Goal: Information Seeking & Learning: Check status

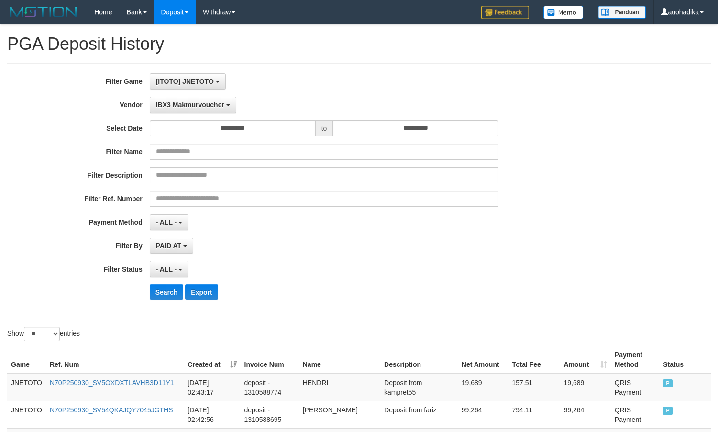
select select "**********"
select select "**"
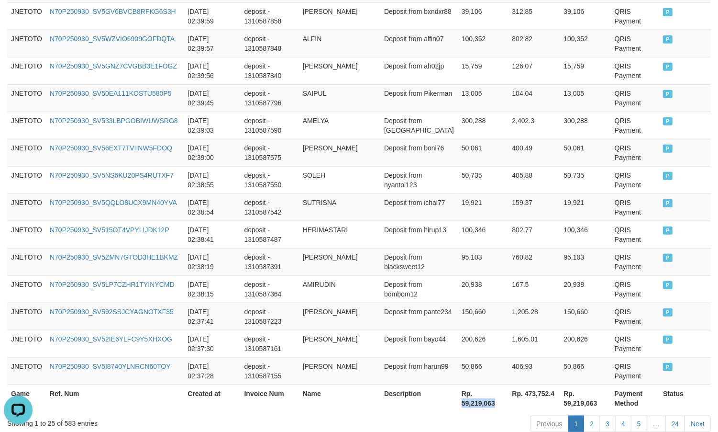
scroll to position [8, 0]
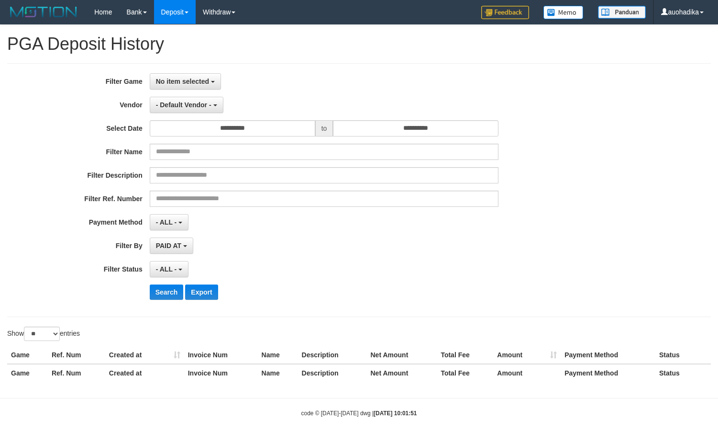
select select
select select "**"
click at [199, 81] on span "No item selected" at bounding box center [182, 82] width 53 height 8
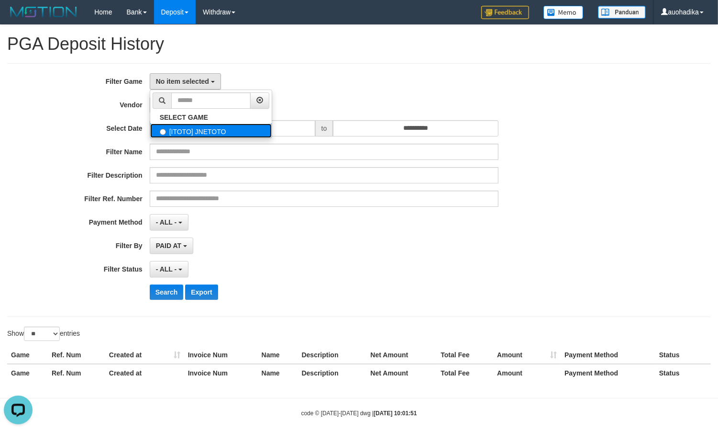
click at [204, 129] on label "[ITOTO] JNETOTO" at bounding box center [211, 130] width 122 height 14
select select "***"
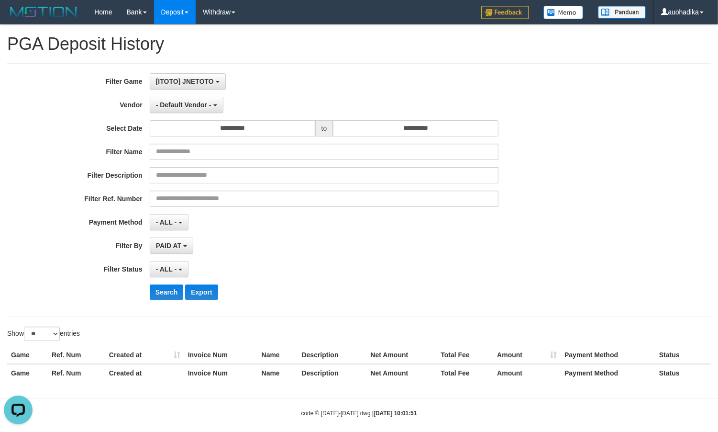
scroll to position [8, 0]
click at [209, 103] on span "- Default Vendor -" at bounding box center [183, 105] width 55 height 8
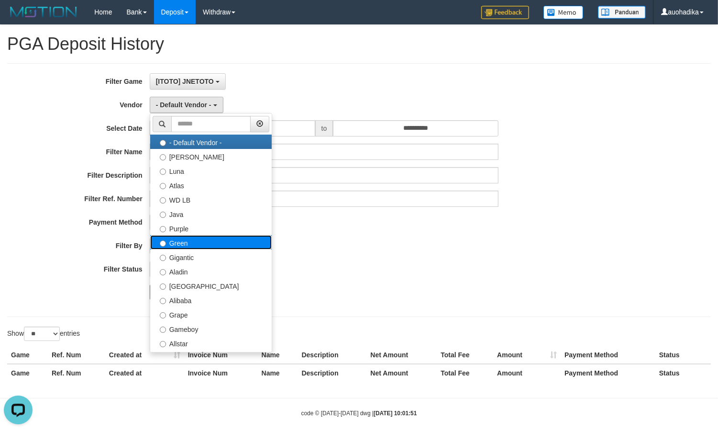
click at [209, 243] on label "Green" at bounding box center [211, 242] width 122 height 14
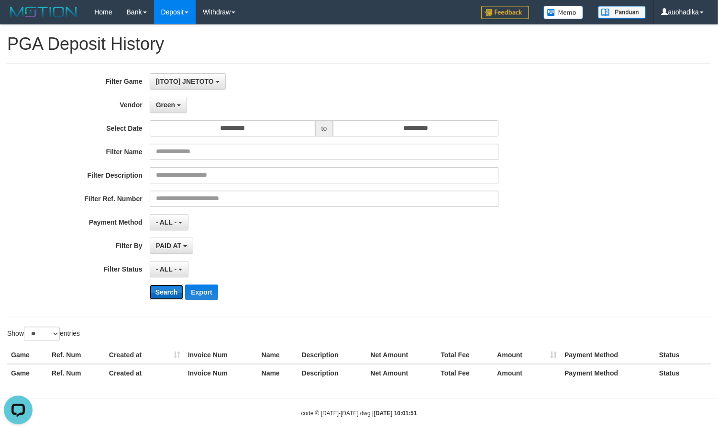
click at [170, 286] on button "Search" at bounding box center [167, 291] width 34 height 15
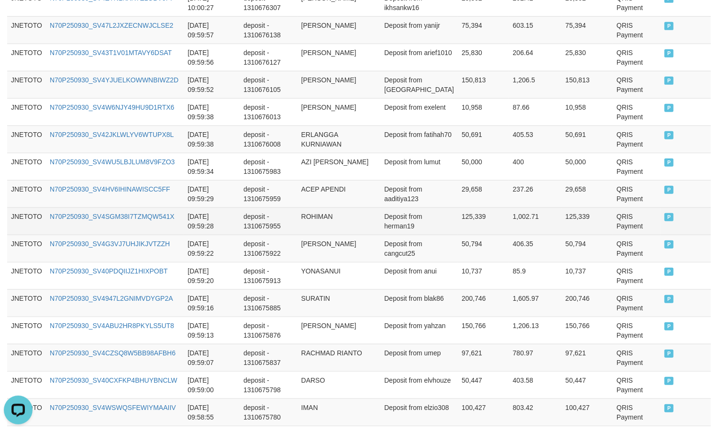
scroll to position [731, 0]
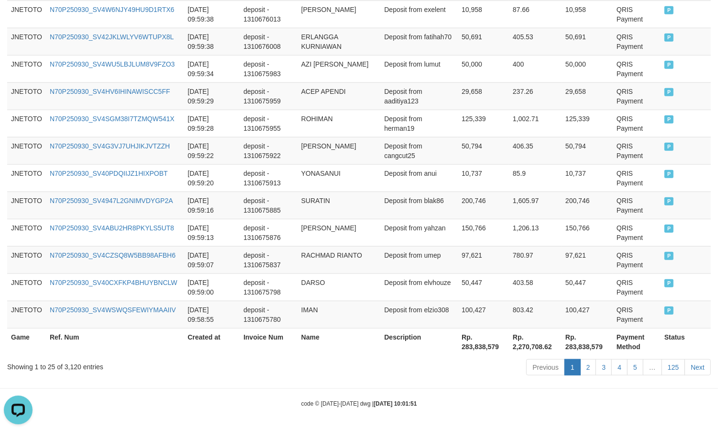
click at [77, 366] on div "Showing 1 to 25 of 3,120 entries" at bounding box center [149, 364] width 285 height 13
copy div "3,120"
click at [486, 350] on th "Rp. 283,838,579" at bounding box center [483, 341] width 51 height 27
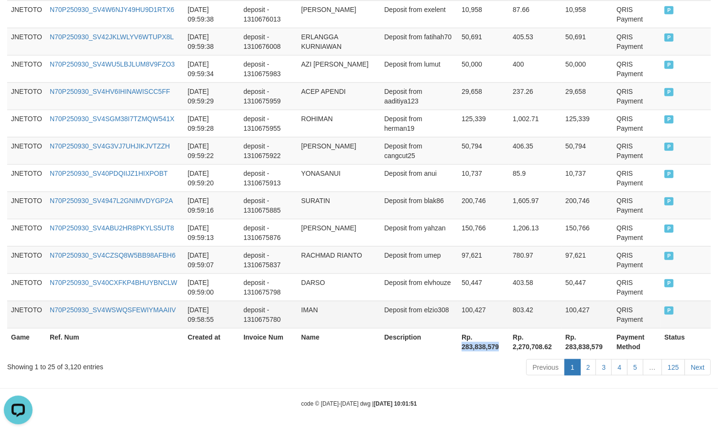
copy th "283,838,579"
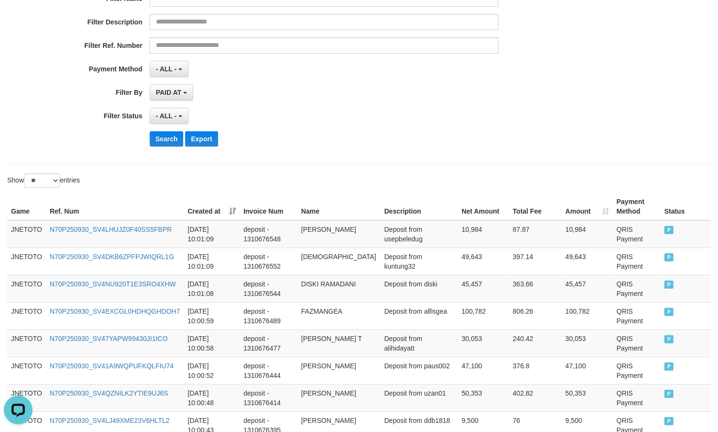
scroll to position [0, 0]
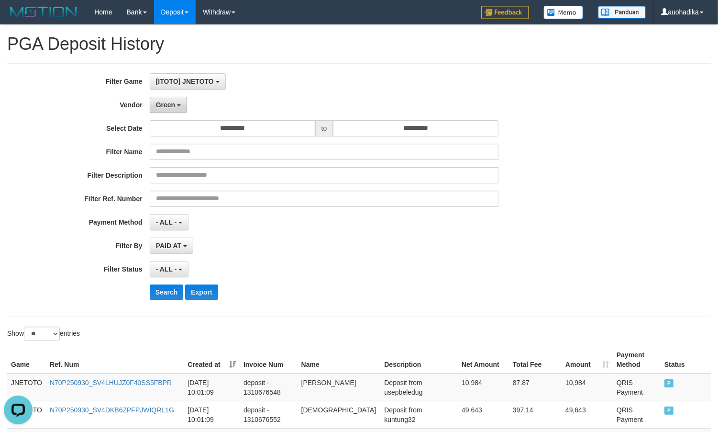
click at [172, 107] on span "Green" at bounding box center [165, 105] width 19 height 8
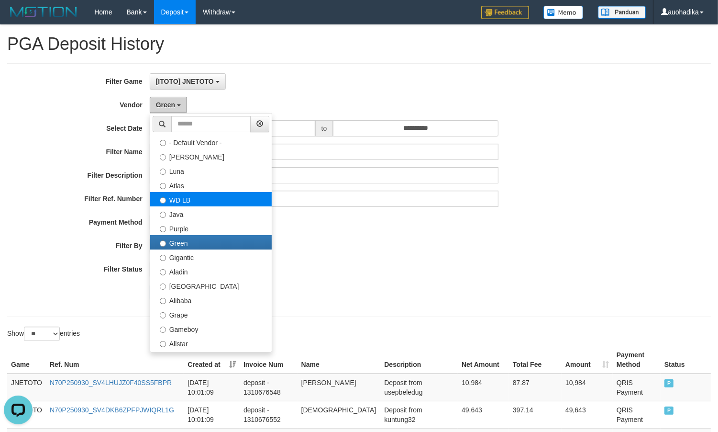
scroll to position [79, 0]
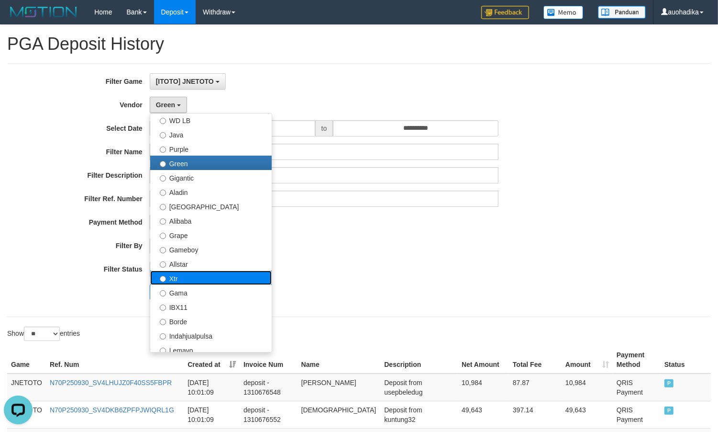
click at [170, 282] on label "Xtr" at bounding box center [211, 277] width 122 height 14
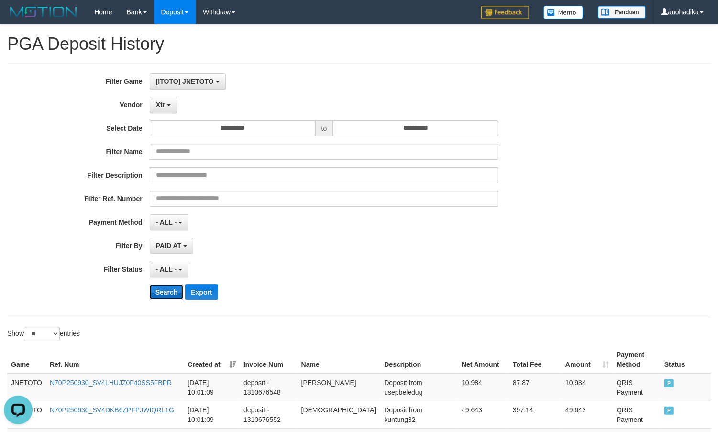
click at [171, 292] on button "Search" at bounding box center [167, 291] width 34 height 15
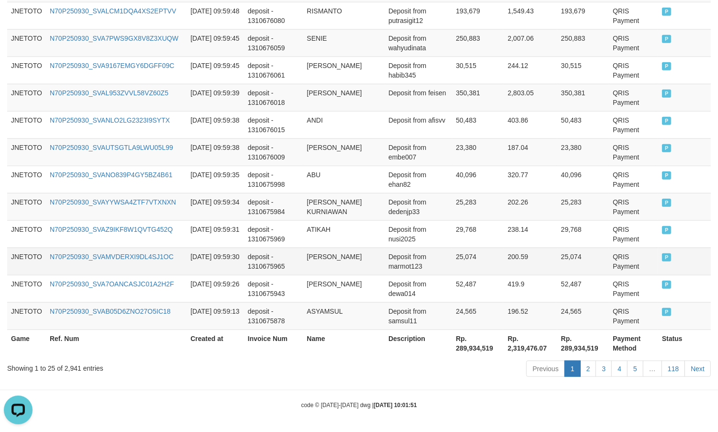
scroll to position [731, 0]
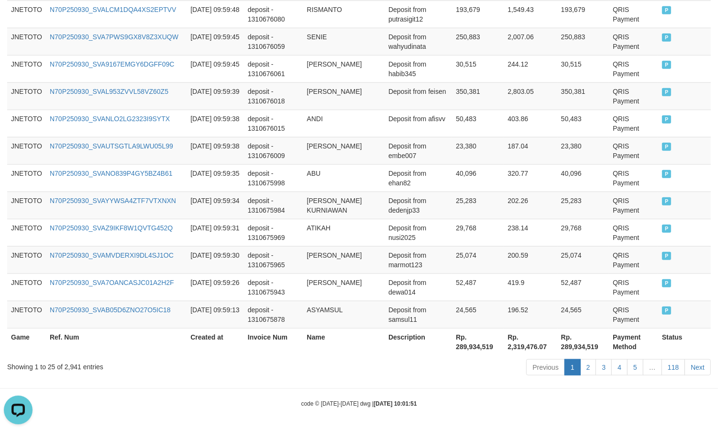
click at [61, 369] on div "Showing 1 to 25 of 2,941 entries" at bounding box center [149, 364] width 285 height 13
click at [66, 369] on div "Showing 1 to 25 of 2,941 entries" at bounding box center [149, 364] width 285 height 13
copy div "2,941"
click at [457, 345] on th "Rp. 289,934,519" at bounding box center [478, 341] width 52 height 27
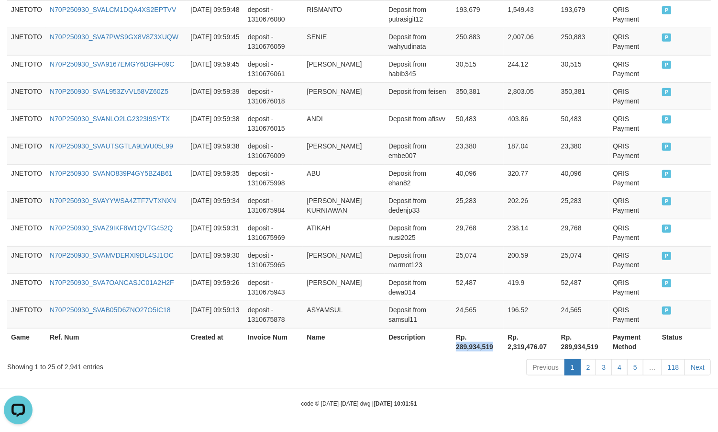
click at [457, 345] on th "Rp. 289,934,519" at bounding box center [478, 341] width 52 height 27
copy th "289,934,519"
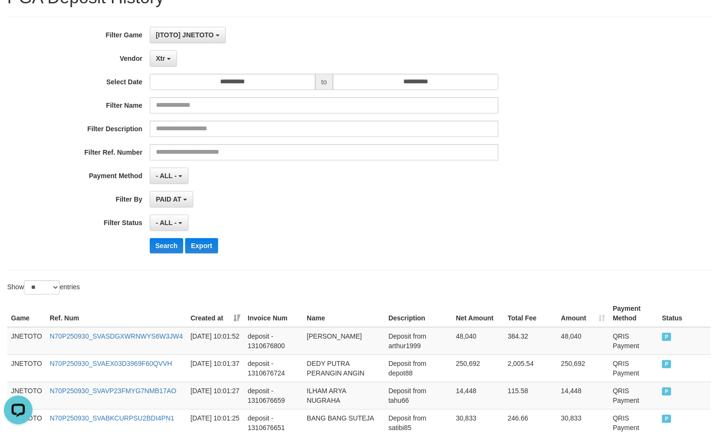
scroll to position [13, 0]
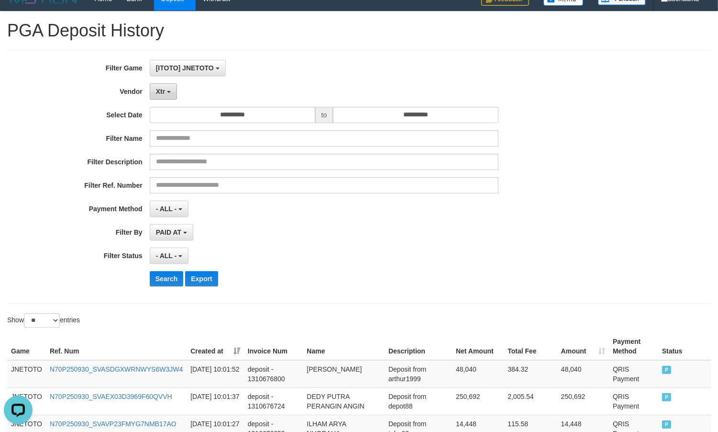
click at [166, 99] on button "Xtr" at bounding box center [163, 91] width 27 height 16
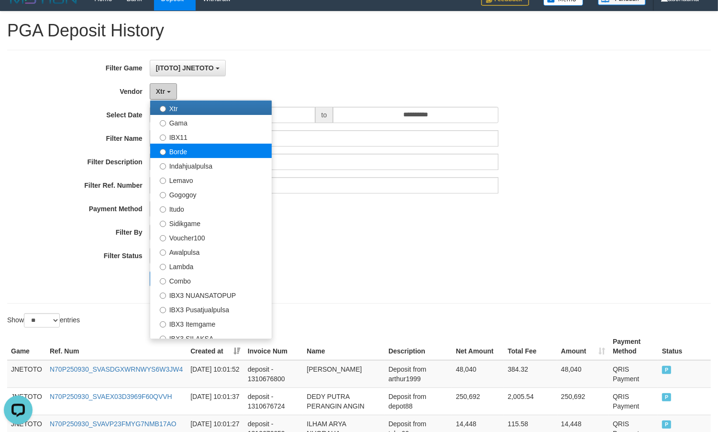
scroll to position [239, 0]
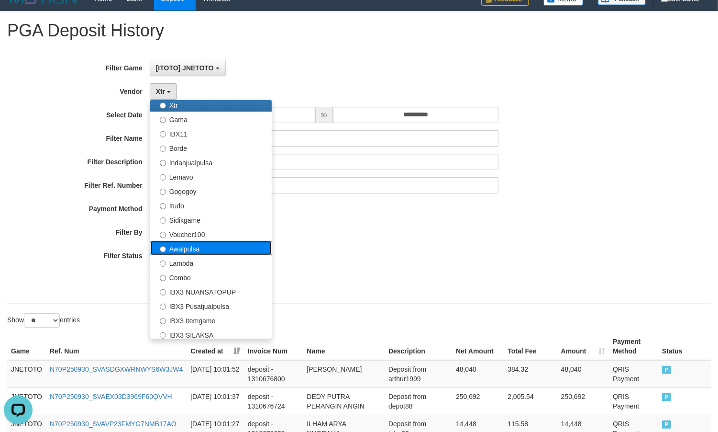
click at [213, 247] on label "Awalpulsa" at bounding box center [211, 248] width 122 height 14
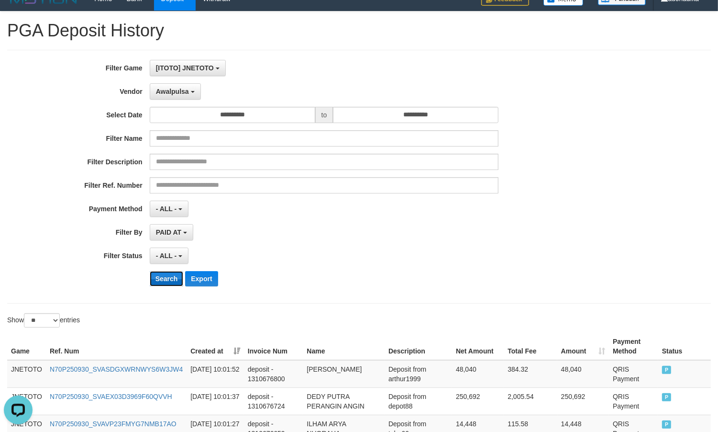
click at [177, 276] on button "Search" at bounding box center [167, 278] width 34 height 15
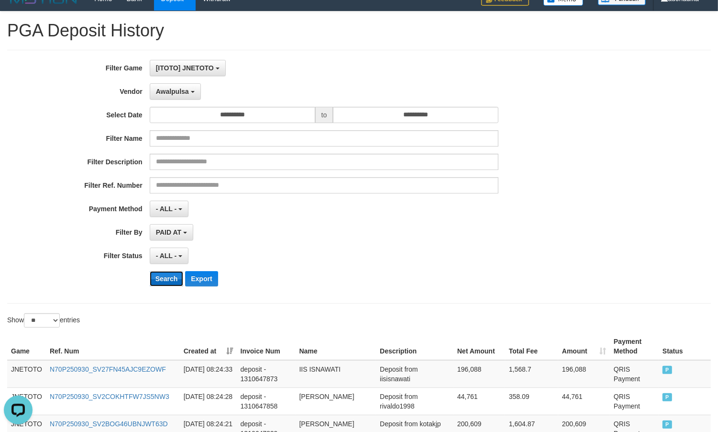
click at [166, 281] on button "Search" at bounding box center [167, 278] width 34 height 15
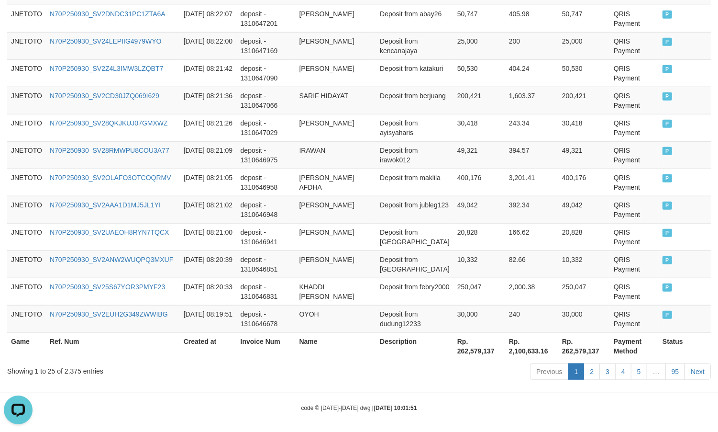
scroll to position [731, 0]
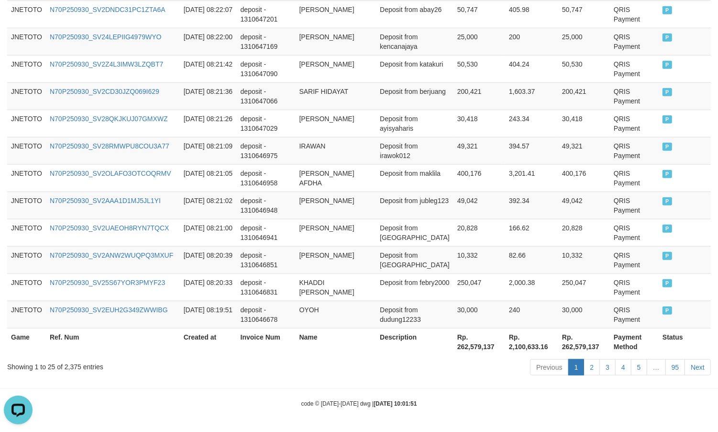
click at [75, 376] on div "Showing 1 to 25 of 2,375 entries Previous 1 2 3 4 5 … 95 Next" at bounding box center [359, 368] width 718 height 21
click at [69, 369] on div "Showing 1 to 25 of 2,375 entries" at bounding box center [149, 364] width 285 height 13
copy div "2,375"
click at [481, 345] on th "Rp. 262,579,137" at bounding box center [480, 341] width 52 height 27
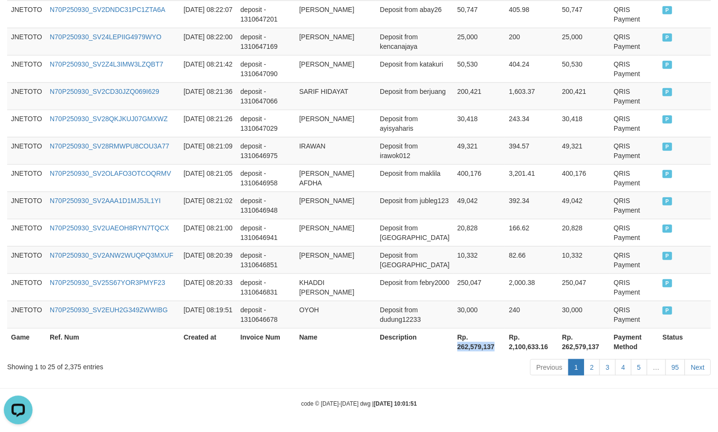
click at [481, 345] on th "Rp. 262,579,137" at bounding box center [480, 341] width 52 height 27
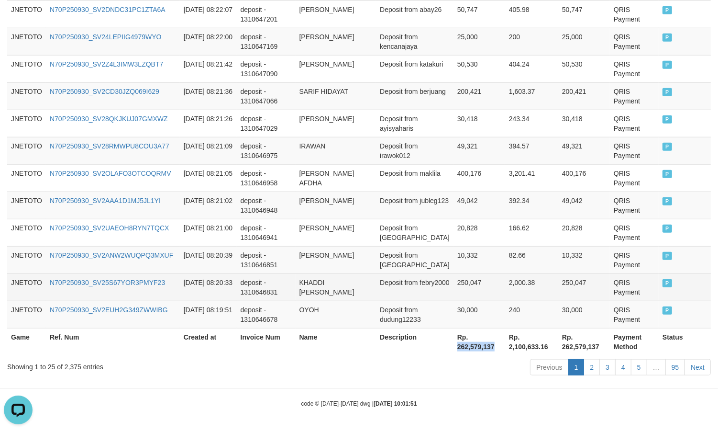
copy th "262,579,137"
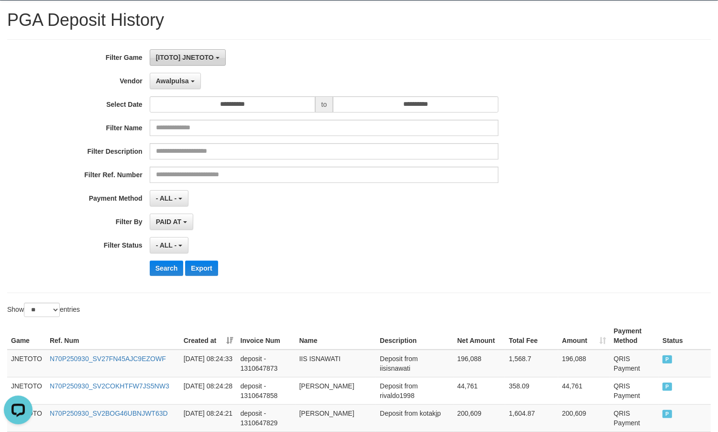
scroll to position [0, 0]
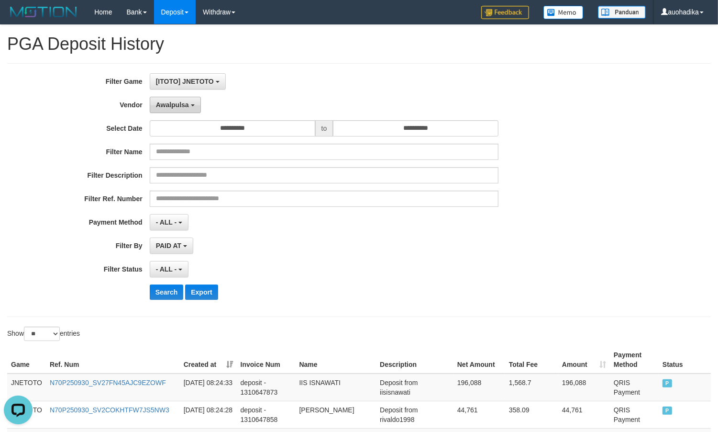
click at [168, 111] on button "Awalpulsa" at bounding box center [175, 105] width 51 height 16
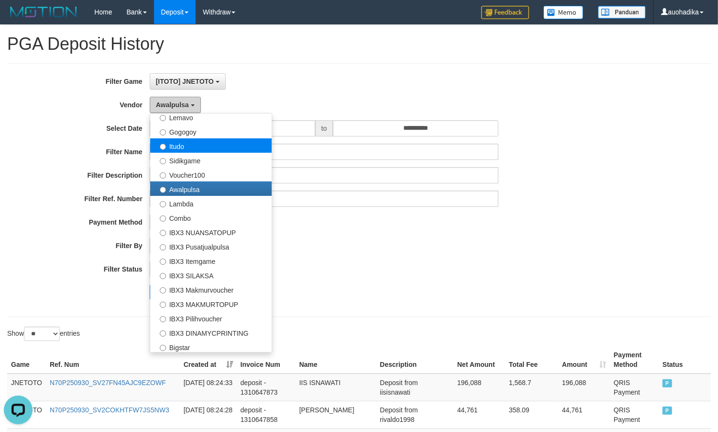
scroll to position [319, 0]
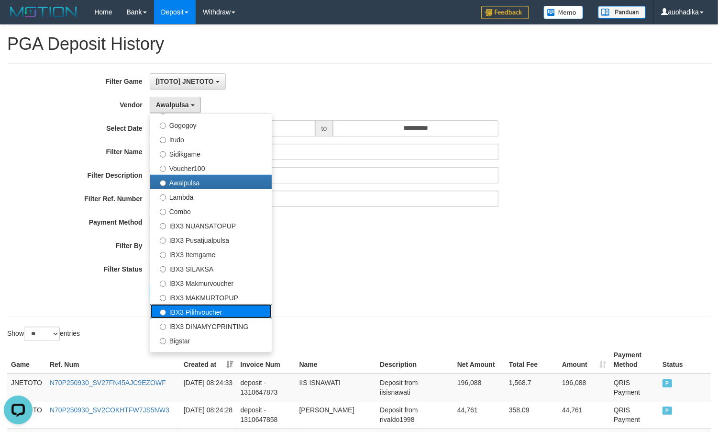
click at [240, 313] on label "IBX3 Pilihvoucher" at bounding box center [211, 311] width 122 height 14
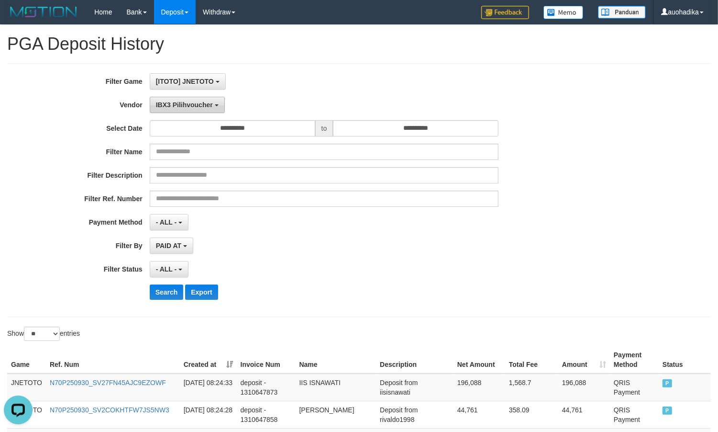
click at [211, 110] on button "IBX3 Pilihvoucher" at bounding box center [187, 105] width 75 height 16
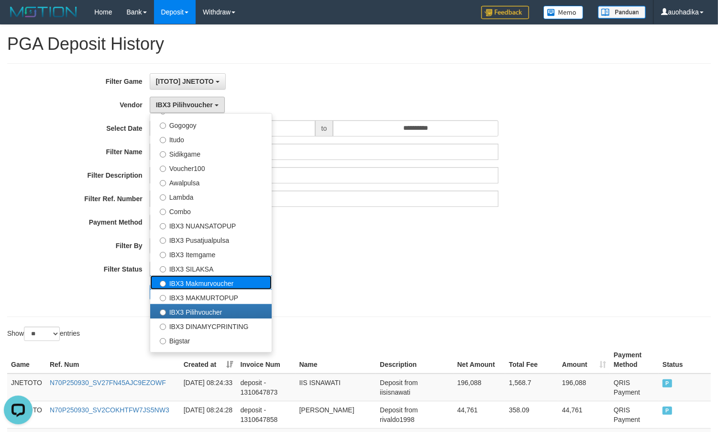
click at [235, 284] on label "IBX3 Makmurvoucher" at bounding box center [211, 282] width 122 height 14
select select "**********"
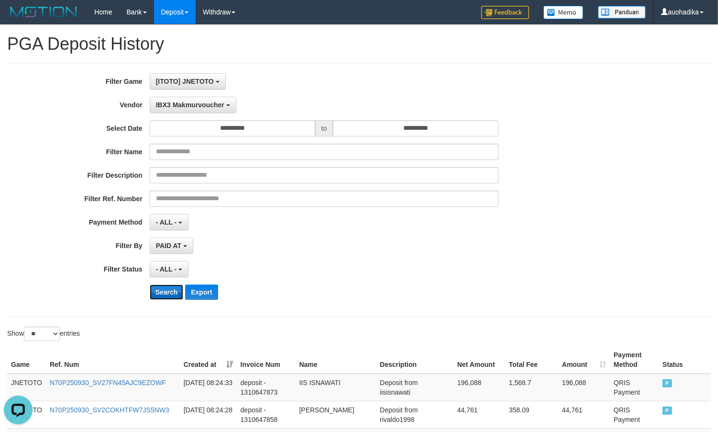
click at [166, 299] on button "Search" at bounding box center [167, 291] width 34 height 15
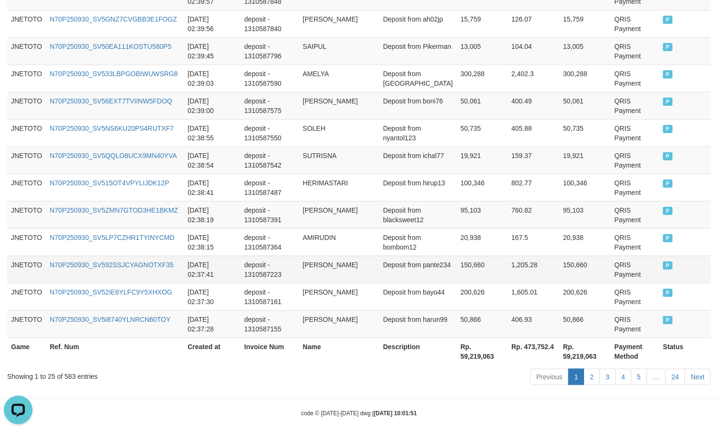
scroll to position [731, 0]
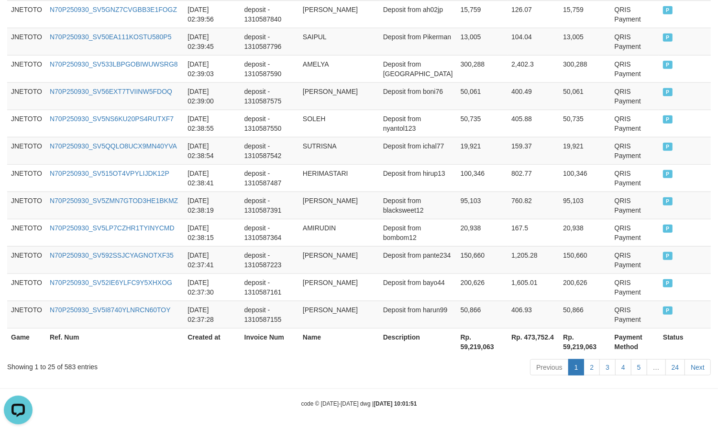
click at [466, 343] on th "Rp. 59,219,063" at bounding box center [482, 341] width 51 height 27
copy th "59,219,063"
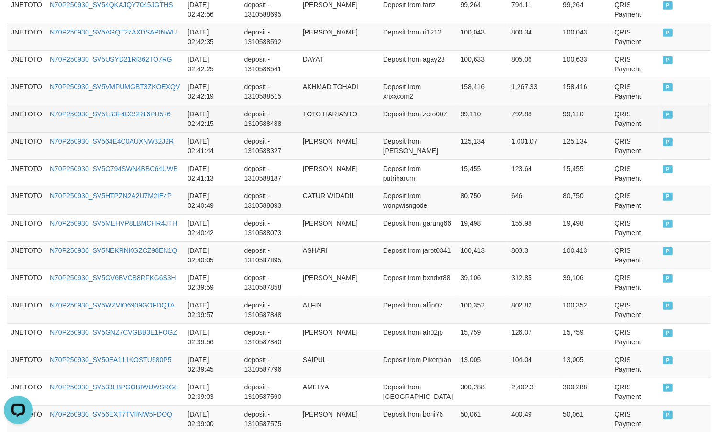
scroll to position [13, 0]
